Goal: Task Accomplishment & Management: Complete application form

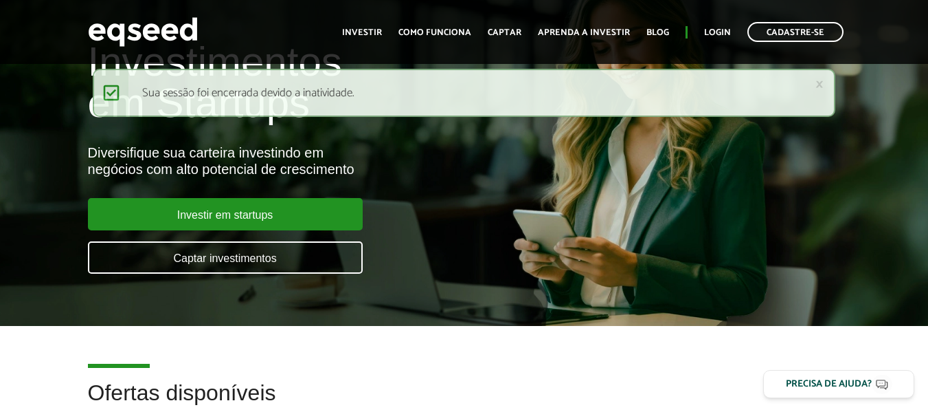
scroll to position [52, 0]
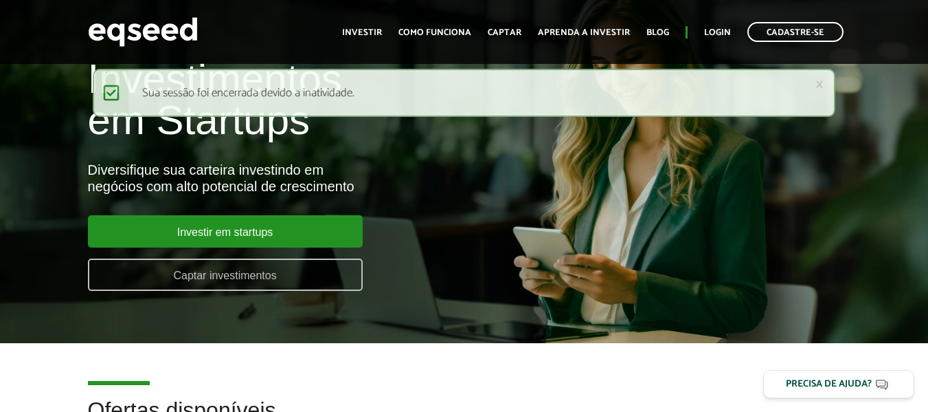
click at [236, 275] on link "Captar investimentos" at bounding box center [225, 274] width 275 height 32
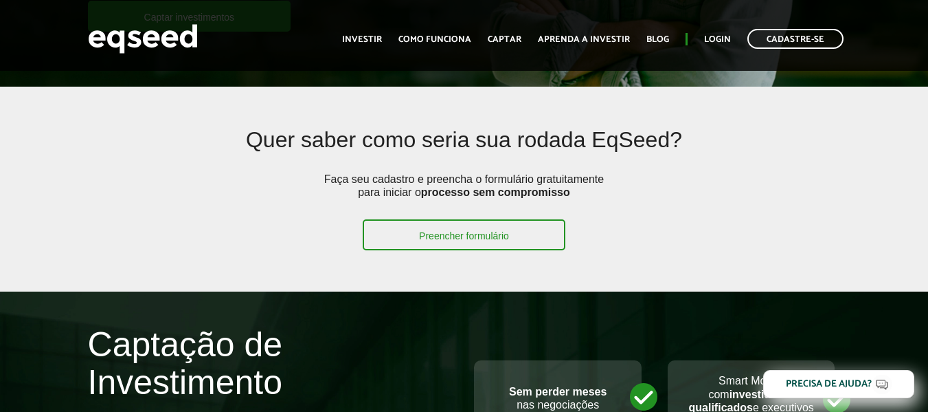
scroll to position [326, 0]
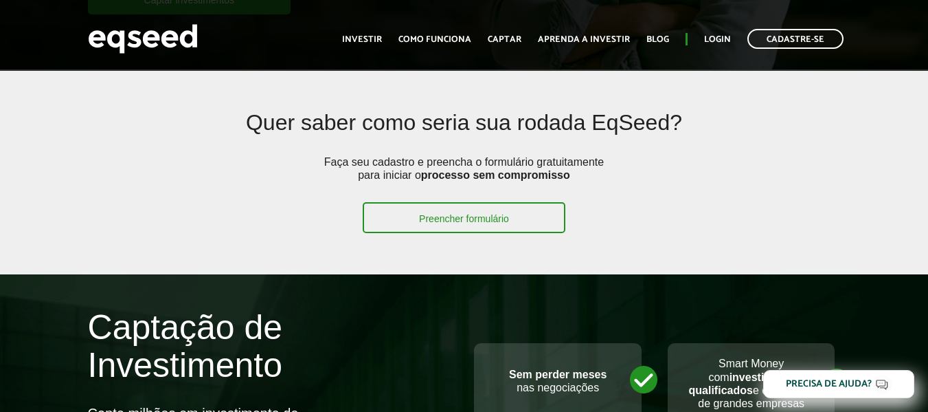
drag, startPoint x: 932, startPoint y: 31, endPoint x: 925, endPoint y: 59, distance: 29.2
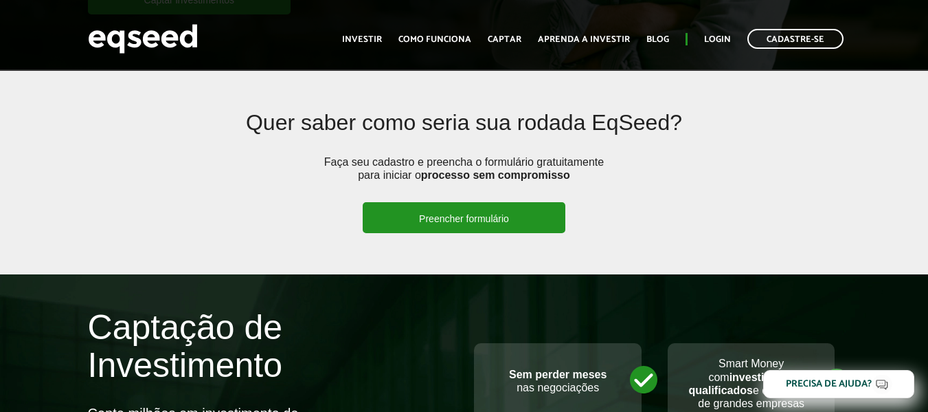
click at [471, 213] on link "Preencher formulário" at bounding box center [464, 217] width 203 height 31
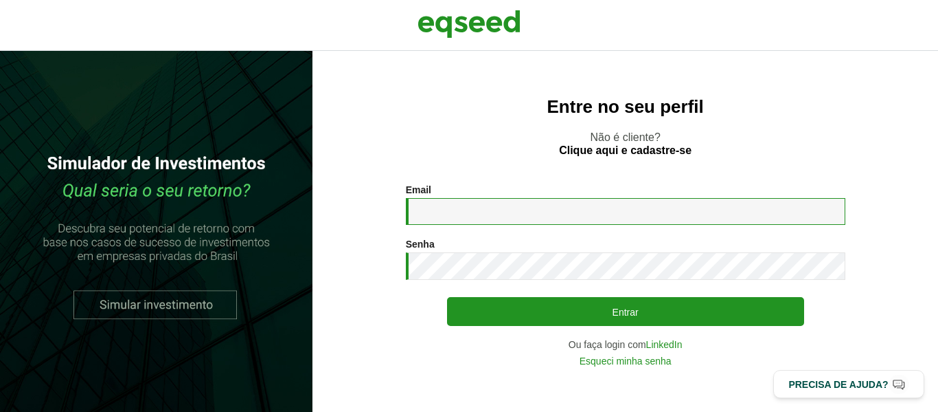
drag, startPoint x: 0, startPoint y: 0, endPoint x: 471, endPoint y: 213, distance: 517.2
click at [471, 213] on input "Email *" at bounding box center [626, 211] width 440 height 27
type input "**********"
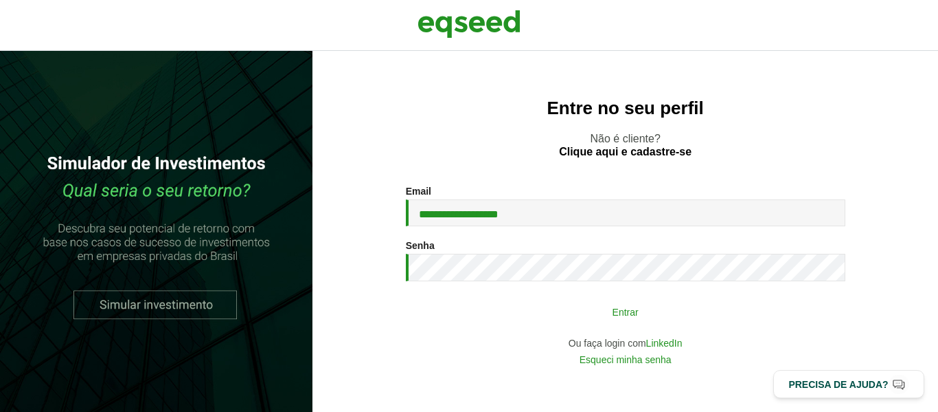
click at [608, 318] on button "Entrar" at bounding box center [625, 311] width 357 height 26
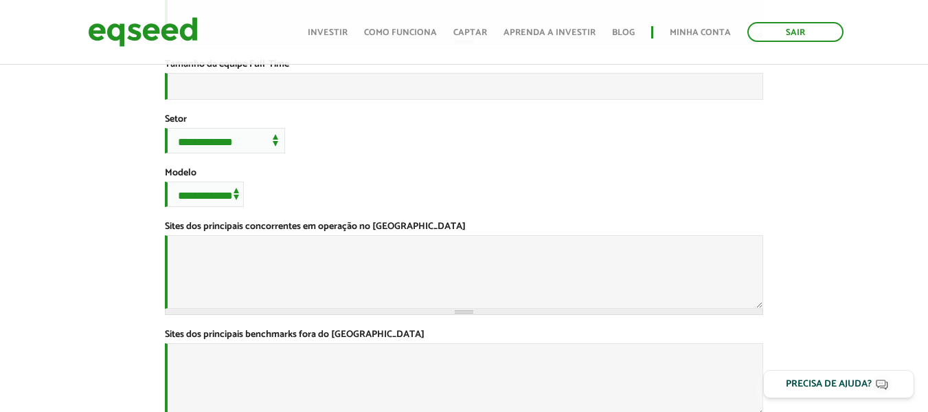
scroll to position [394, 0]
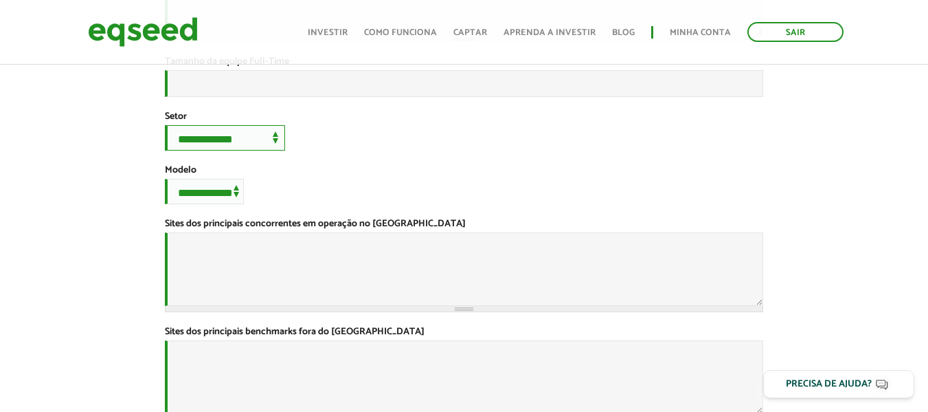
click at [281, 150] on select "**********" at bounding box center [225, 137] width 120 height 25
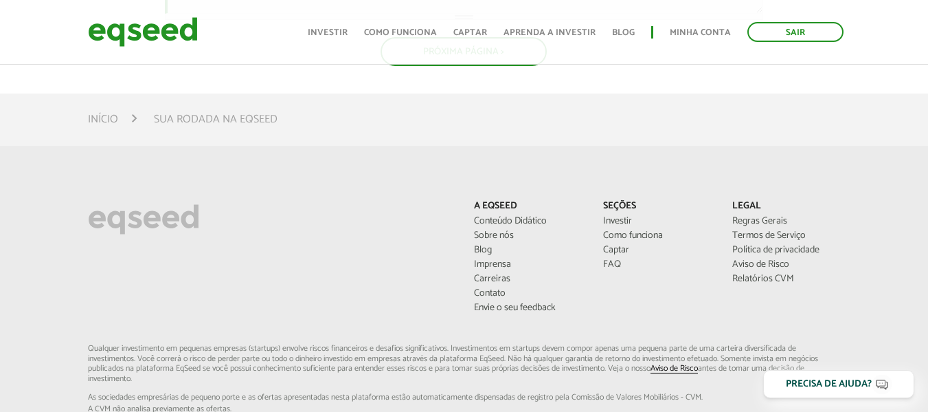
scroll to position [905, 0]
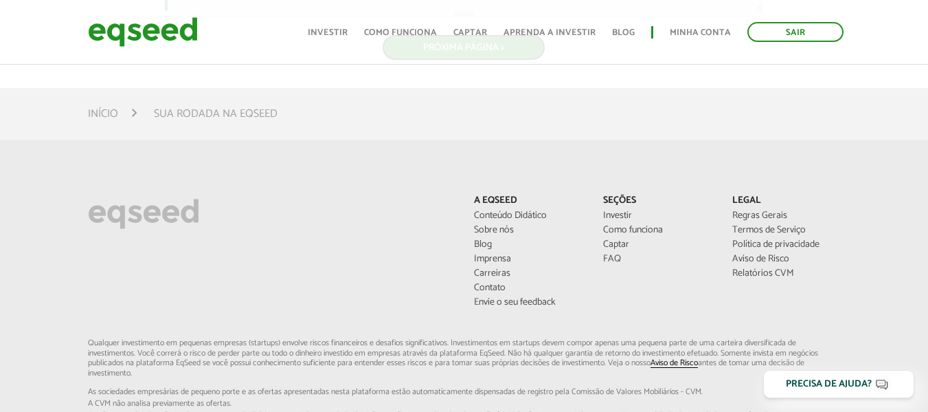
click at [477, 60] on button "Próxima Página >" at bounding box center [464, 47] width 164 height 26
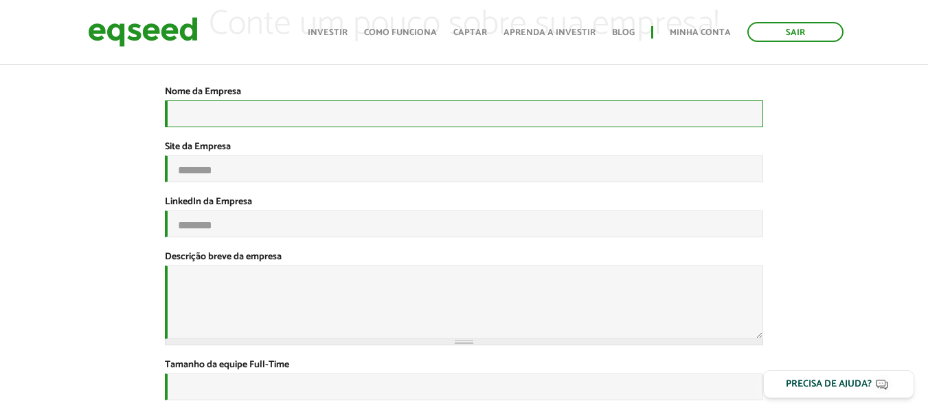
scroll to position [94, 0]
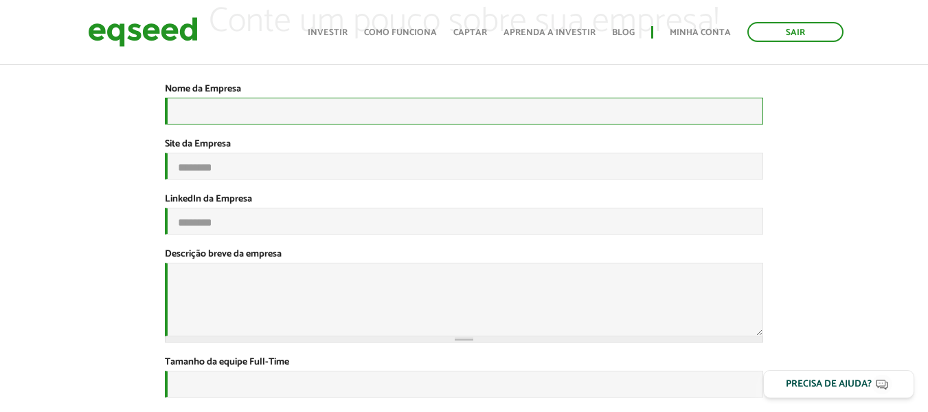
click at [273, 110] on input "Nome da Empresa *" at bounding box center [464, 111] width 598 height 27
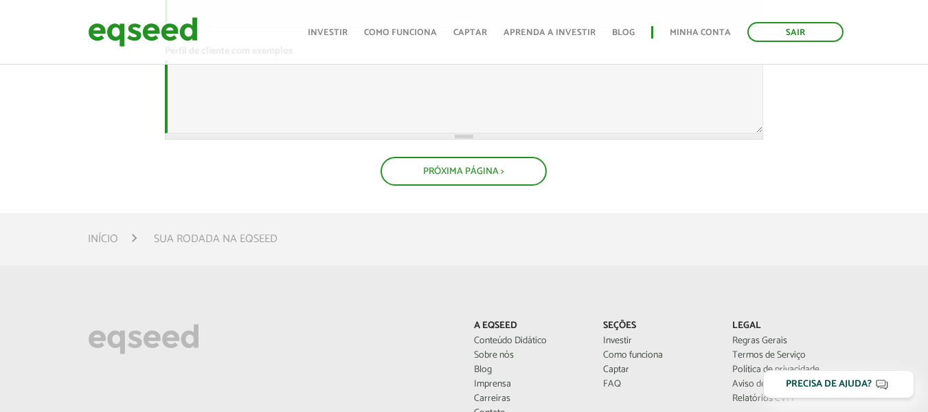
scroll to position [788, 0]
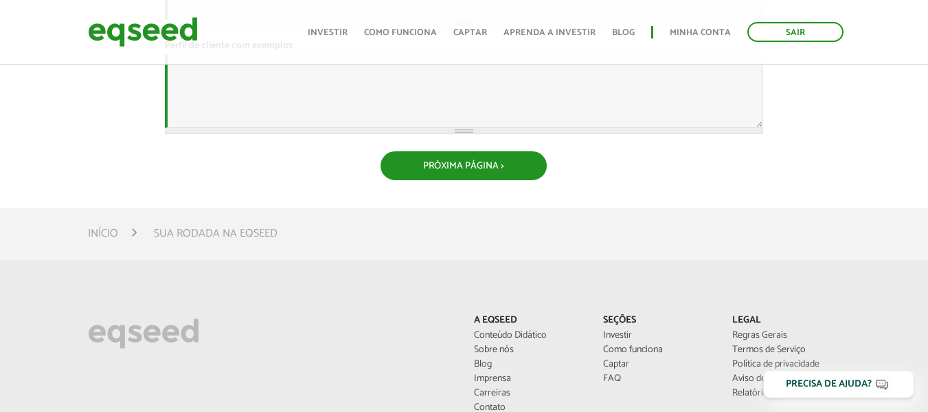
type input "*******"
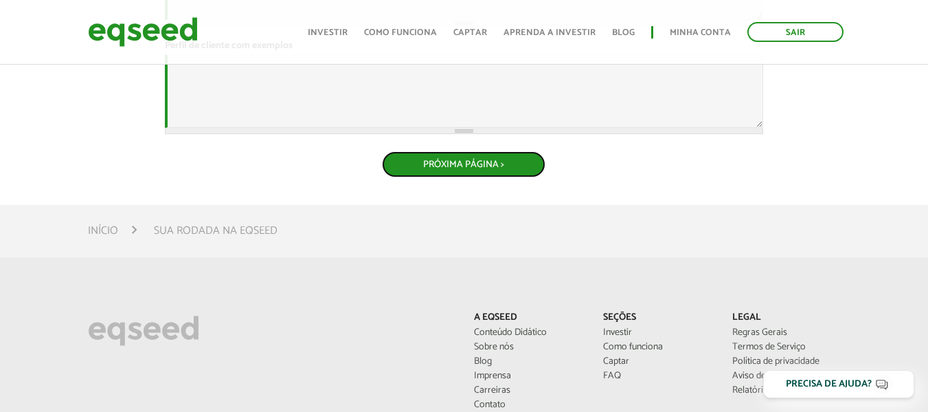
click at [477, 177] on button "Próxima Página >" at bounding box center [464, 164] width 164 height 26
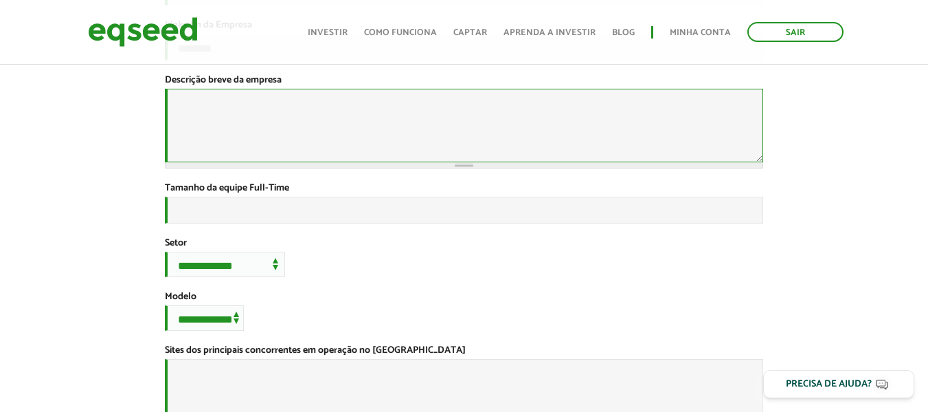
scroll to position [238, 0]
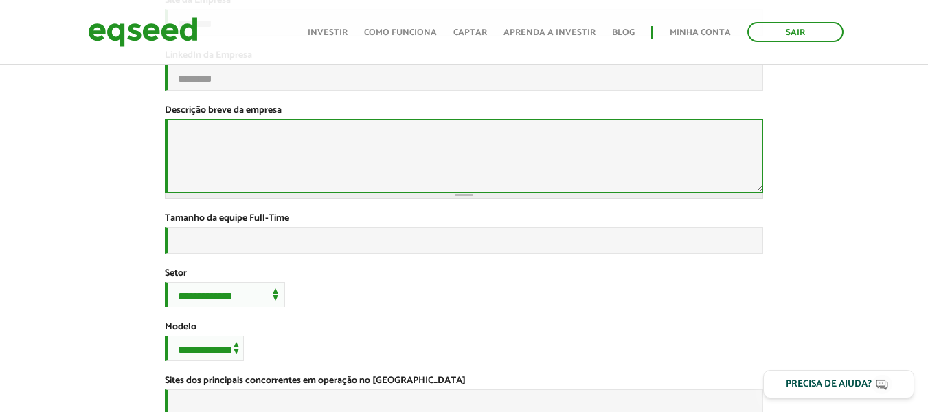
click at [379, 162] on textarea "Descrição breve da empresa *" at bounding box center [464, 156] width 598 height 74
